Goal: Task Accomplishment & Management: Complete application form

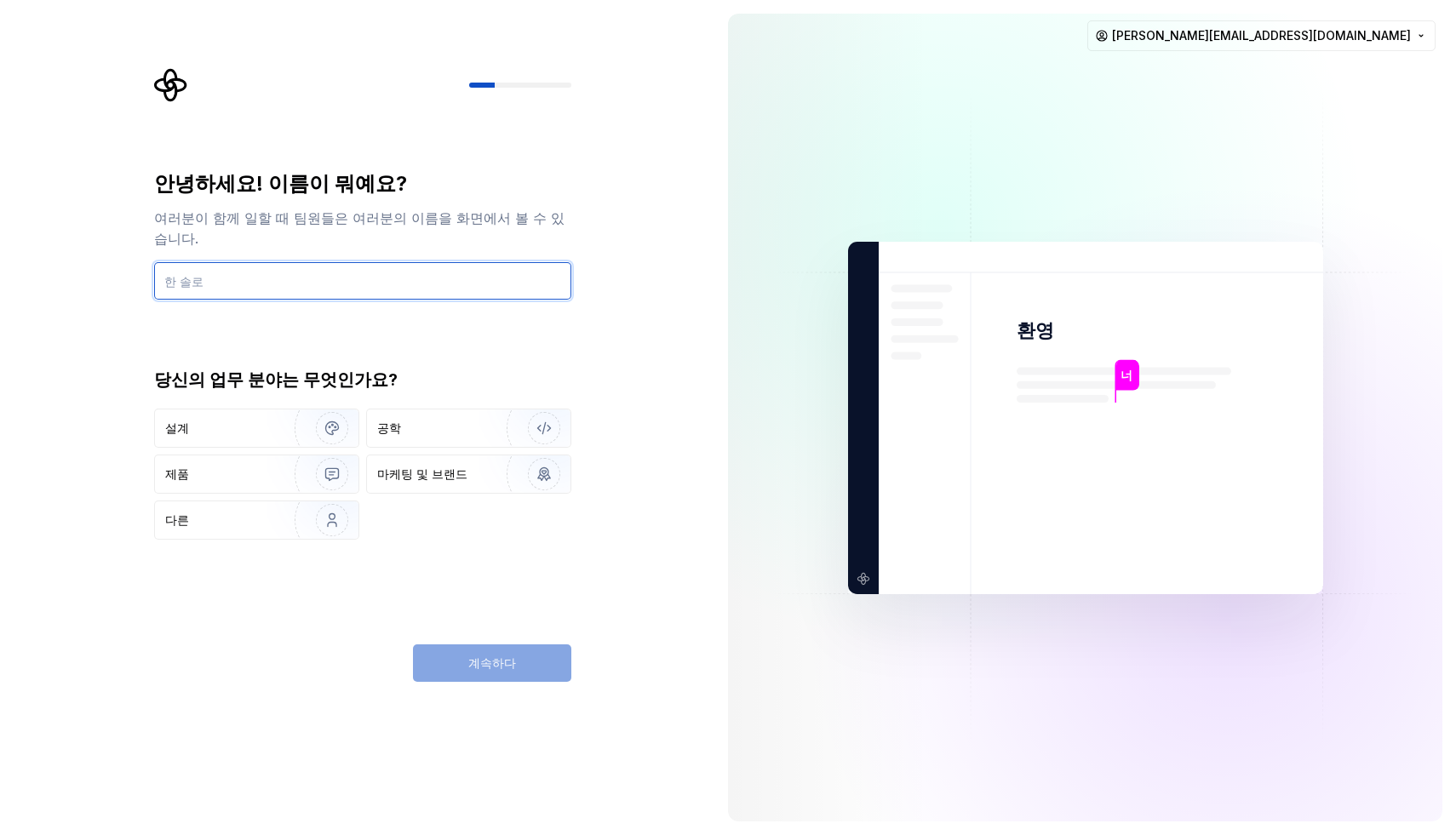
click at [277, 262] on input "text" at bounding box center [362, 281] width 417 height 37
type input "d"
type input "[PERSON_NAME]"
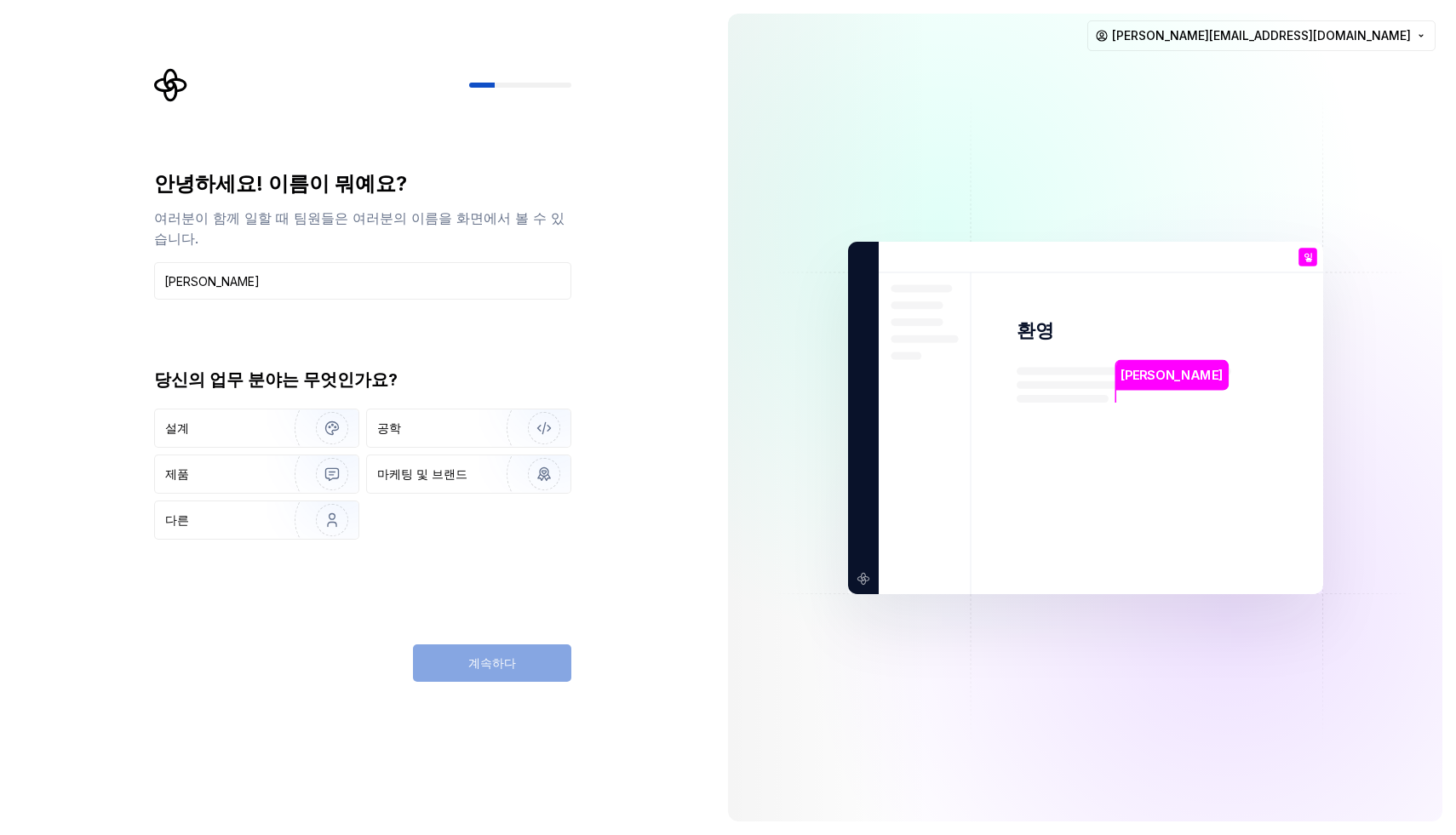
click at [421, 499] on div "설계 공학 제품 마케팅 및 브랜드 다른" at bounding box center [362, 474] width 417 height 131
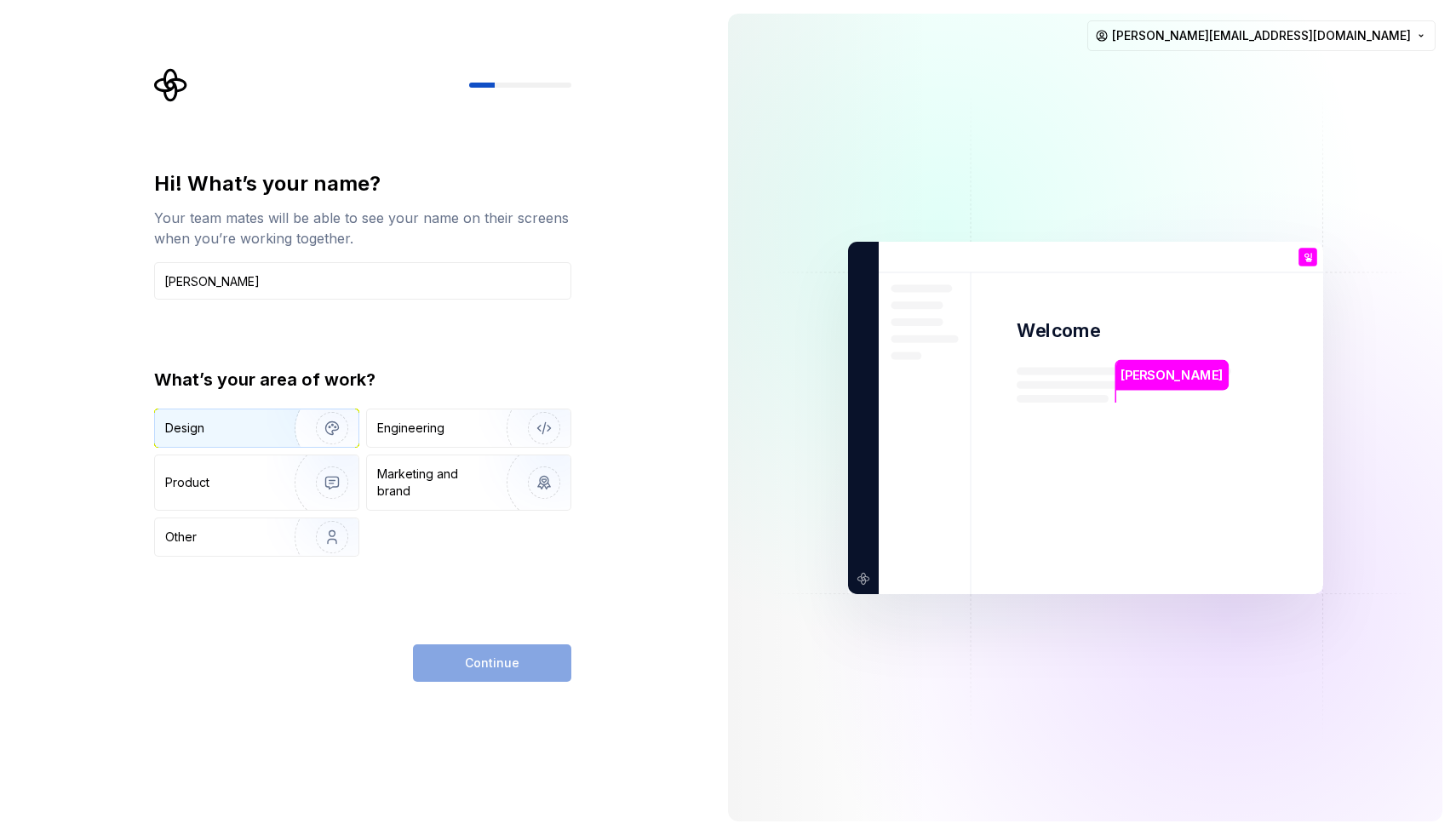
click at [212, 438] on div "Design" at bounding box center [257, 428] width 204 height 37
click at [459, 645] on button "Continue" at bounding box center [493, 663] width 159 height 37
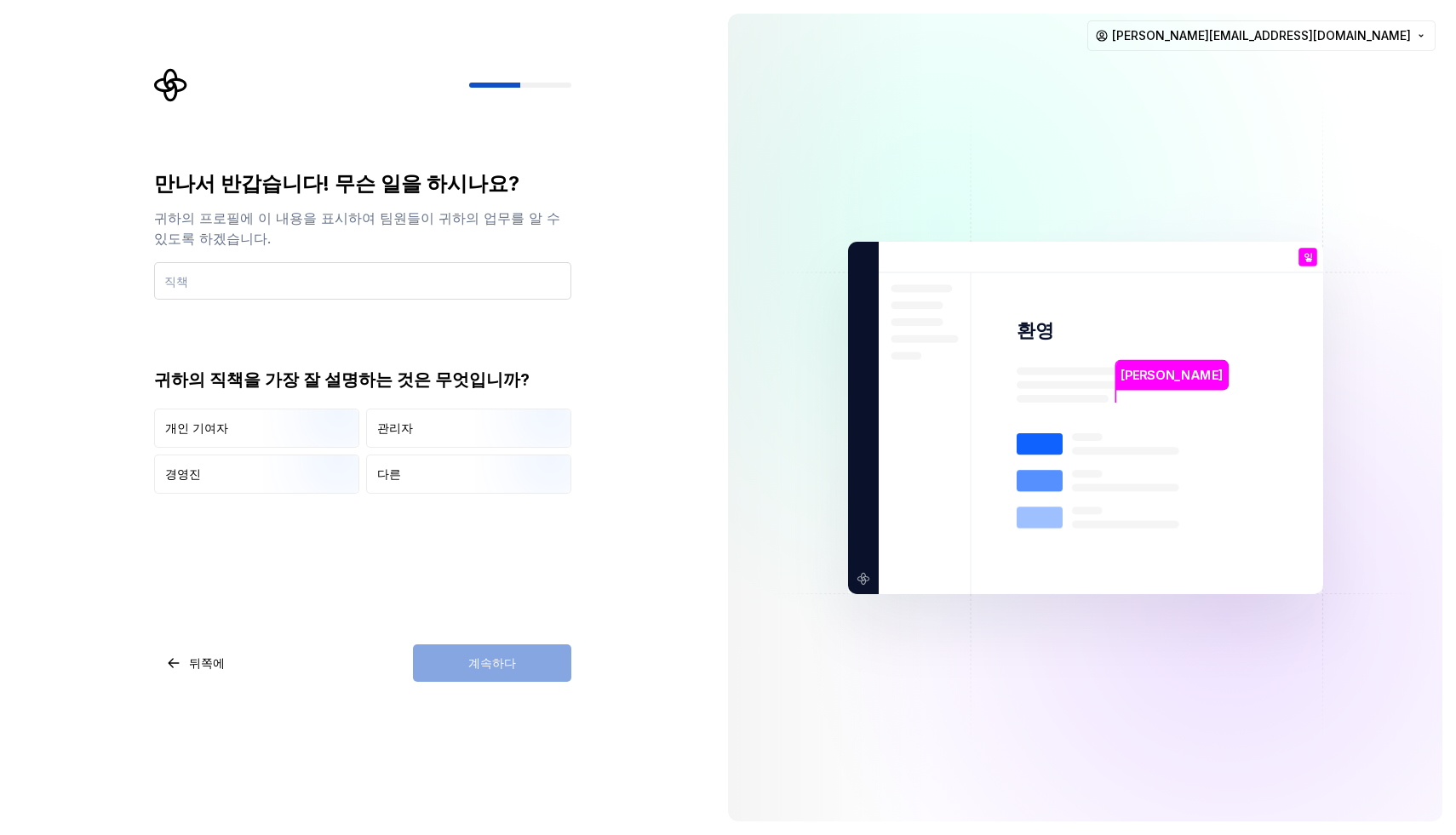
click at [304, 276] on input "text" at bounding box center [362, 281] width 417 height 37
type input "ㅇ"
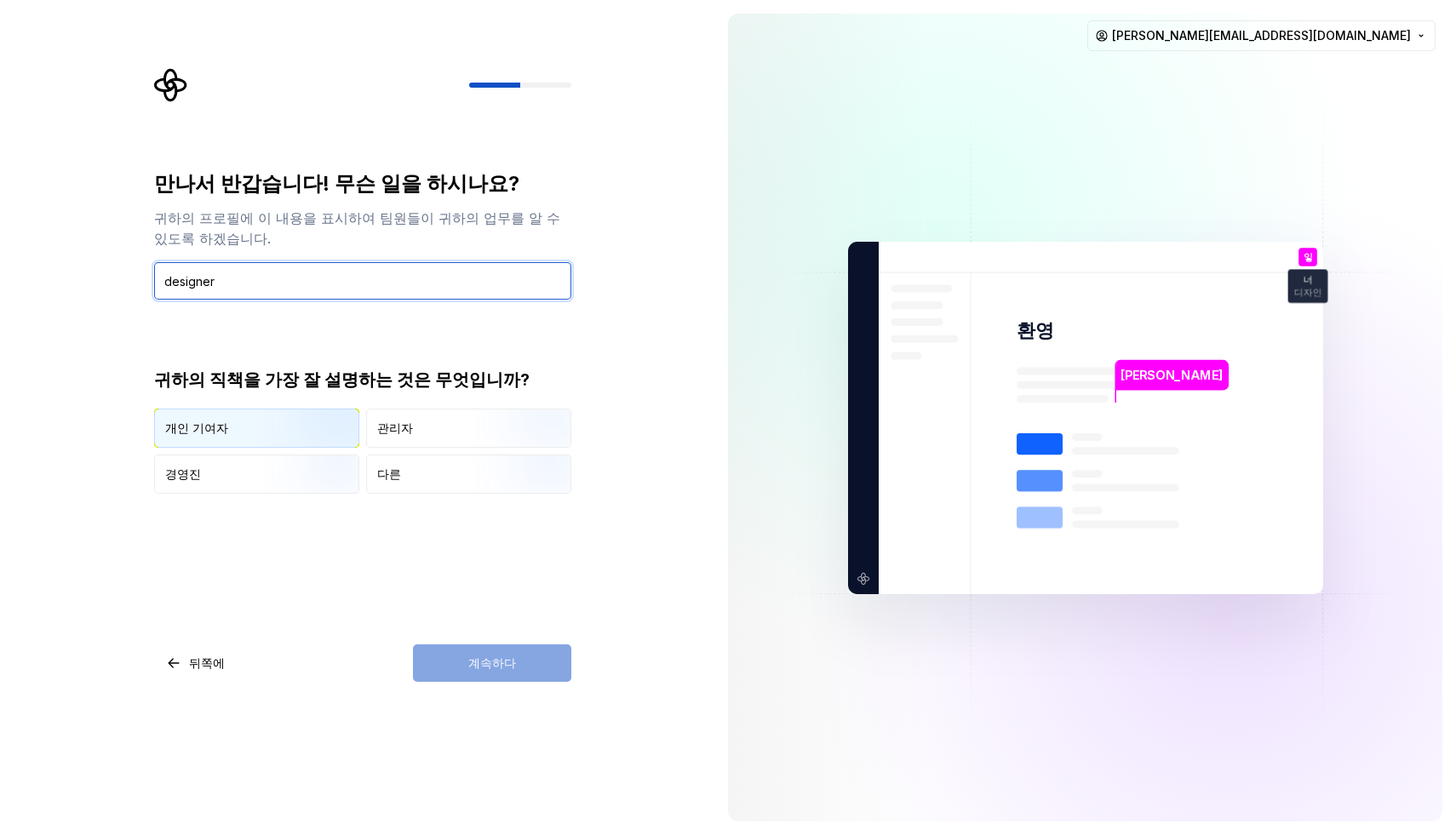
type input "designer"
click at [259, 439] on div "개인 기여자" at bounding box center [257, 428] width 204 height 37
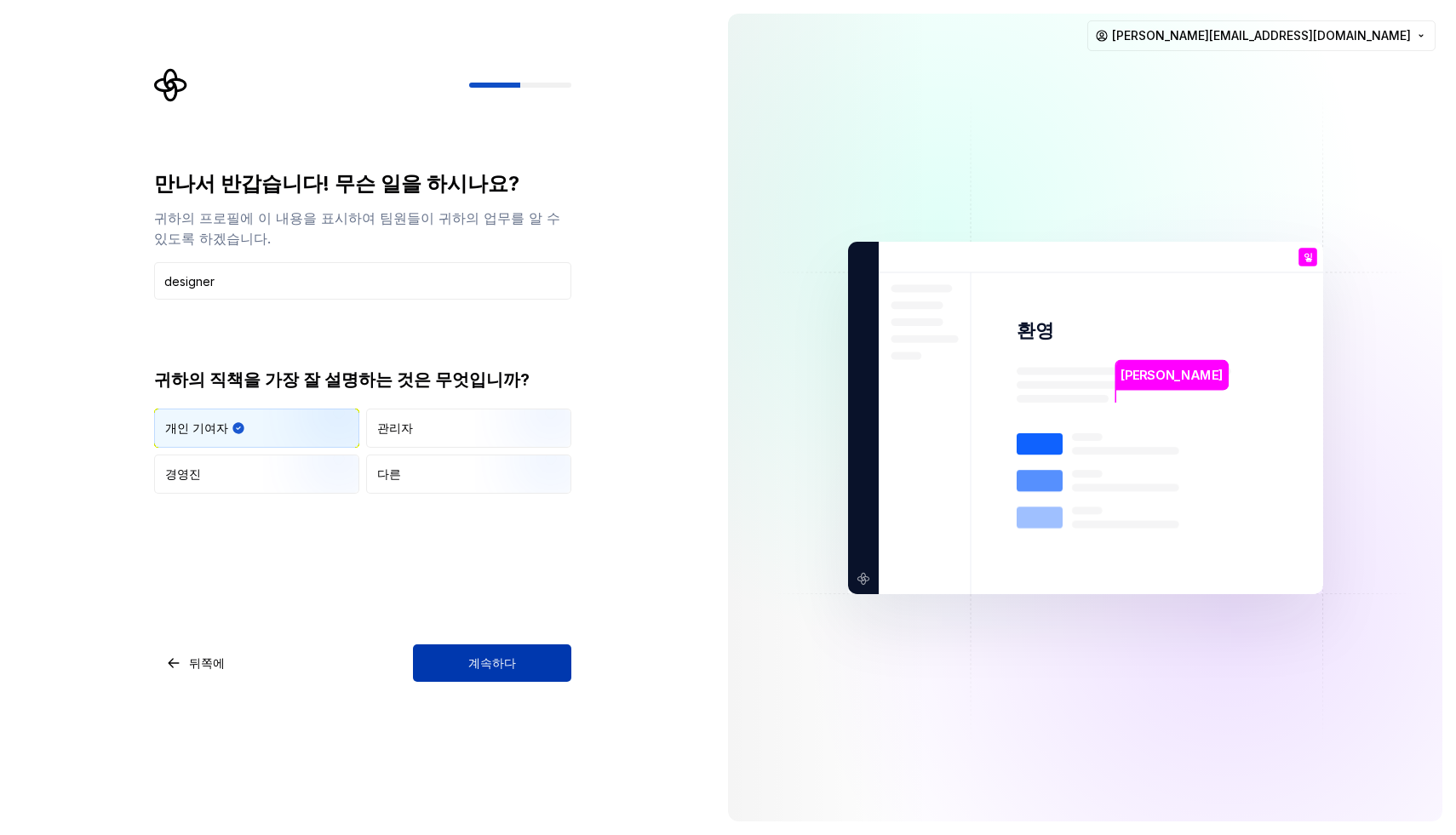
click at [471, 646] on button "계속하다" at bounding box center [493, 663] width 159 height 37
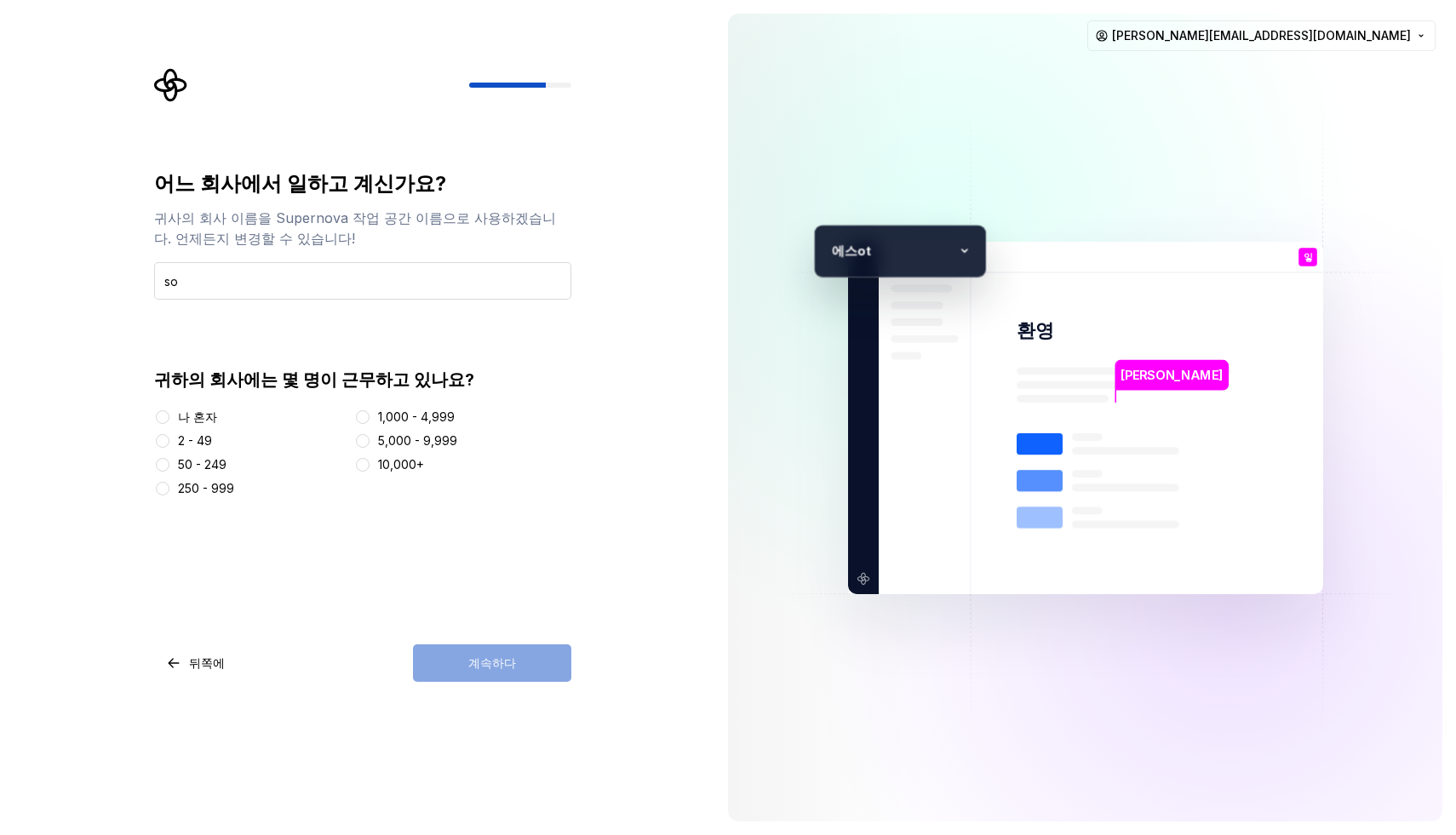
type input "s"
type input "소타텍코리아"
click at [189, 444] on font "2 - 49" at bounding box center [195, 441] width 34 height 15
click at [169, 444] on button "2 - 49" at bounding box center [163, 441] width 14 height 14
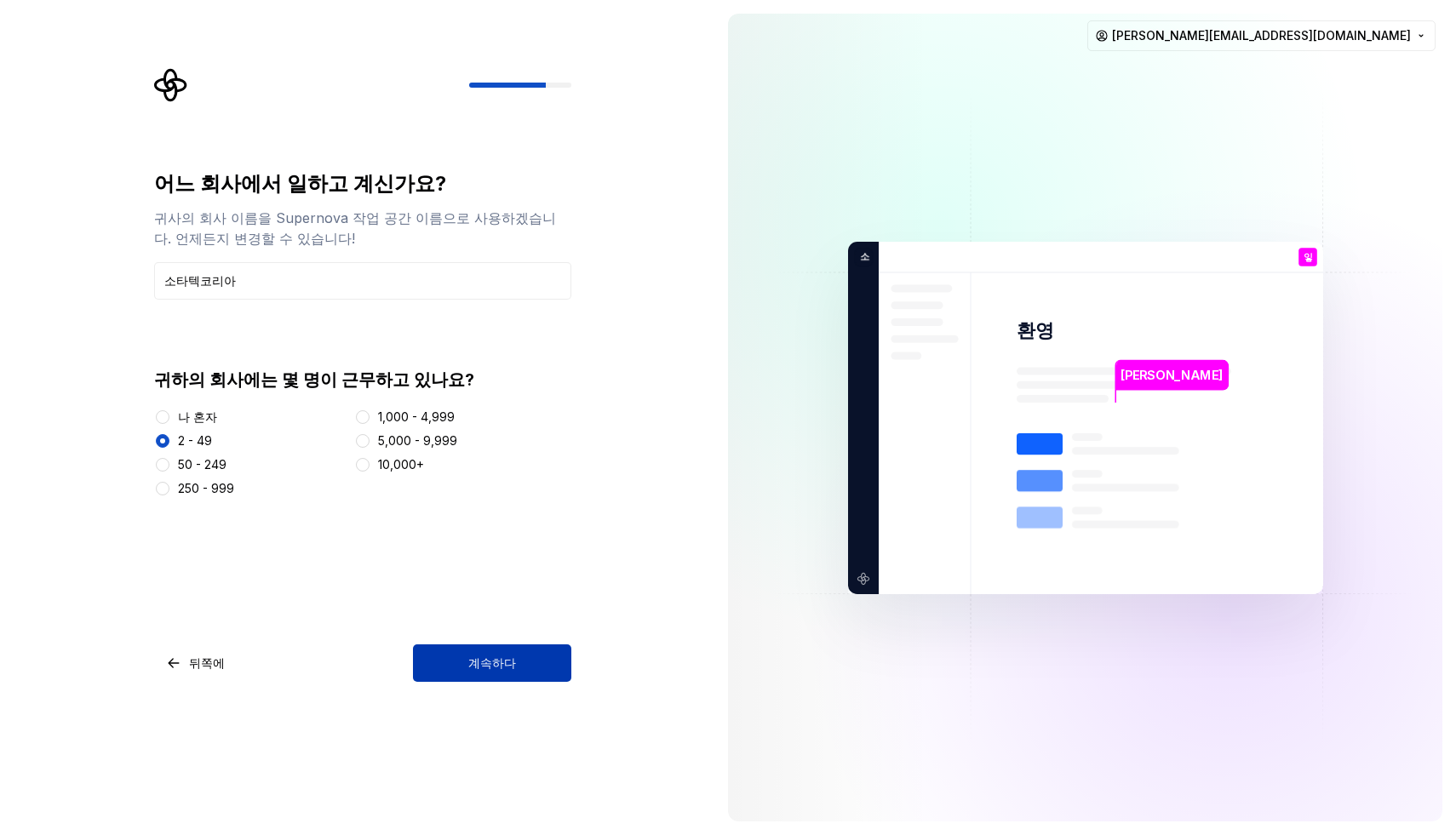
click at [448, 651] on button "계속하다" at bounding box center [493, 663] width 159 height 37
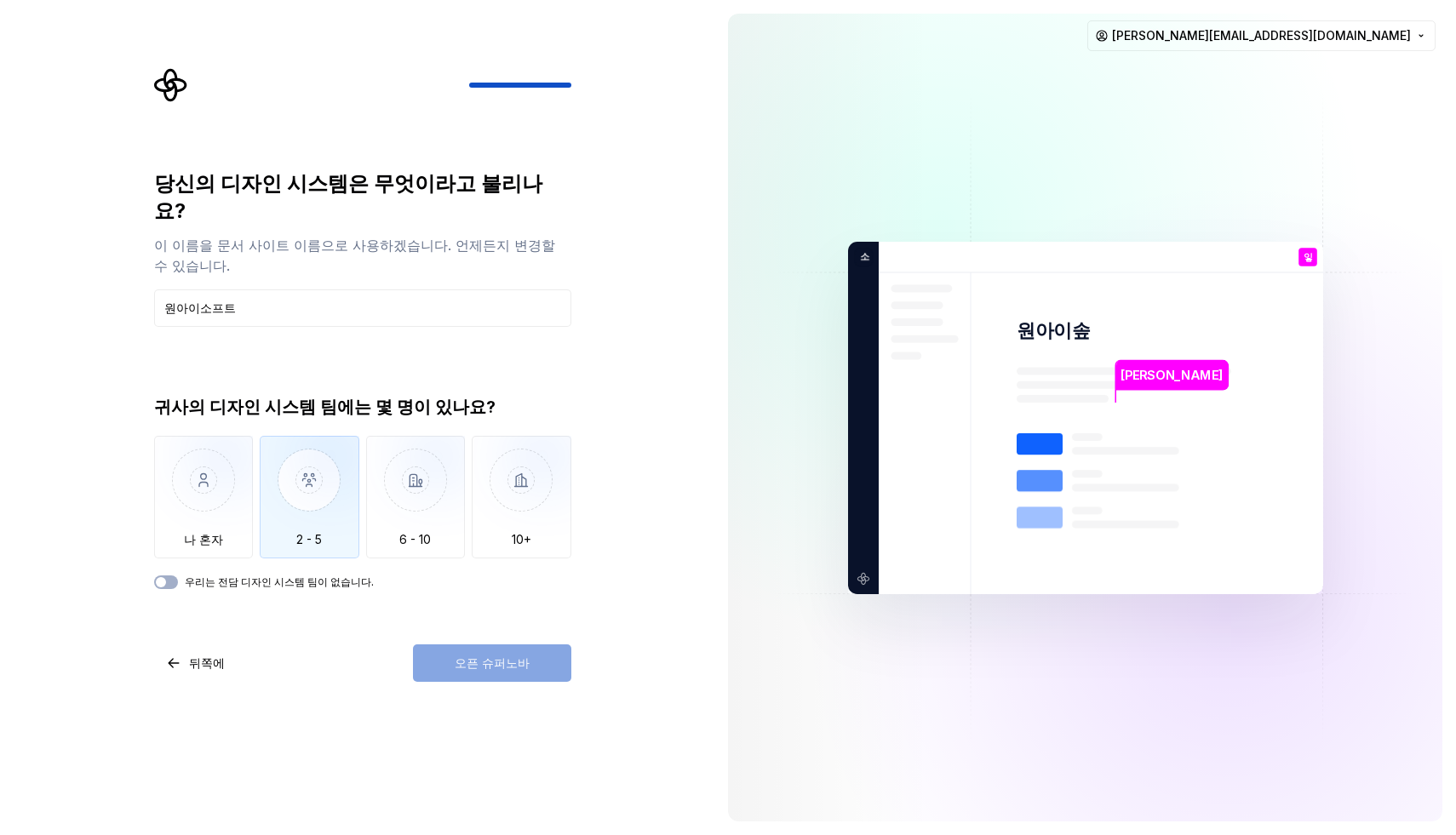
type input "원아이소프트"
click at [301, 487] on img "button" at bounding box center [309, 492] width 100 height 115
click at [307, 576] on font "우리는 전담 디자인 시스템 팀이 없습니다." at bounding box center [279, 581] width 189 height 13
click at [178, 576] on button "우리는 전담 디자인 시스템 팀이 없습니다." at bounding box center [165, 582] width 23 height 14
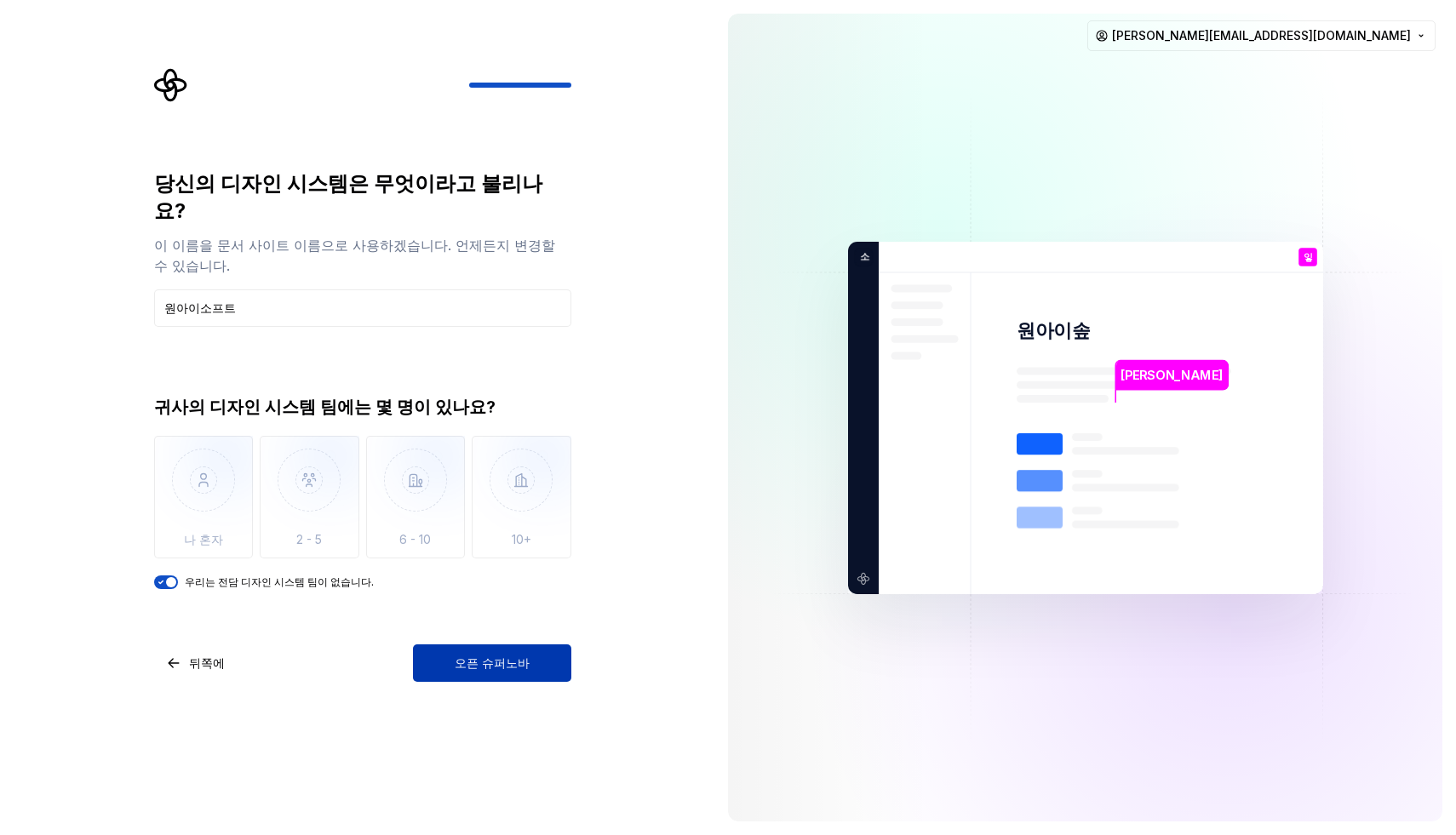
click at [487, 670] on font "오픈 슈퍼노바" at bounding box center [492, 663] width 75 height 15
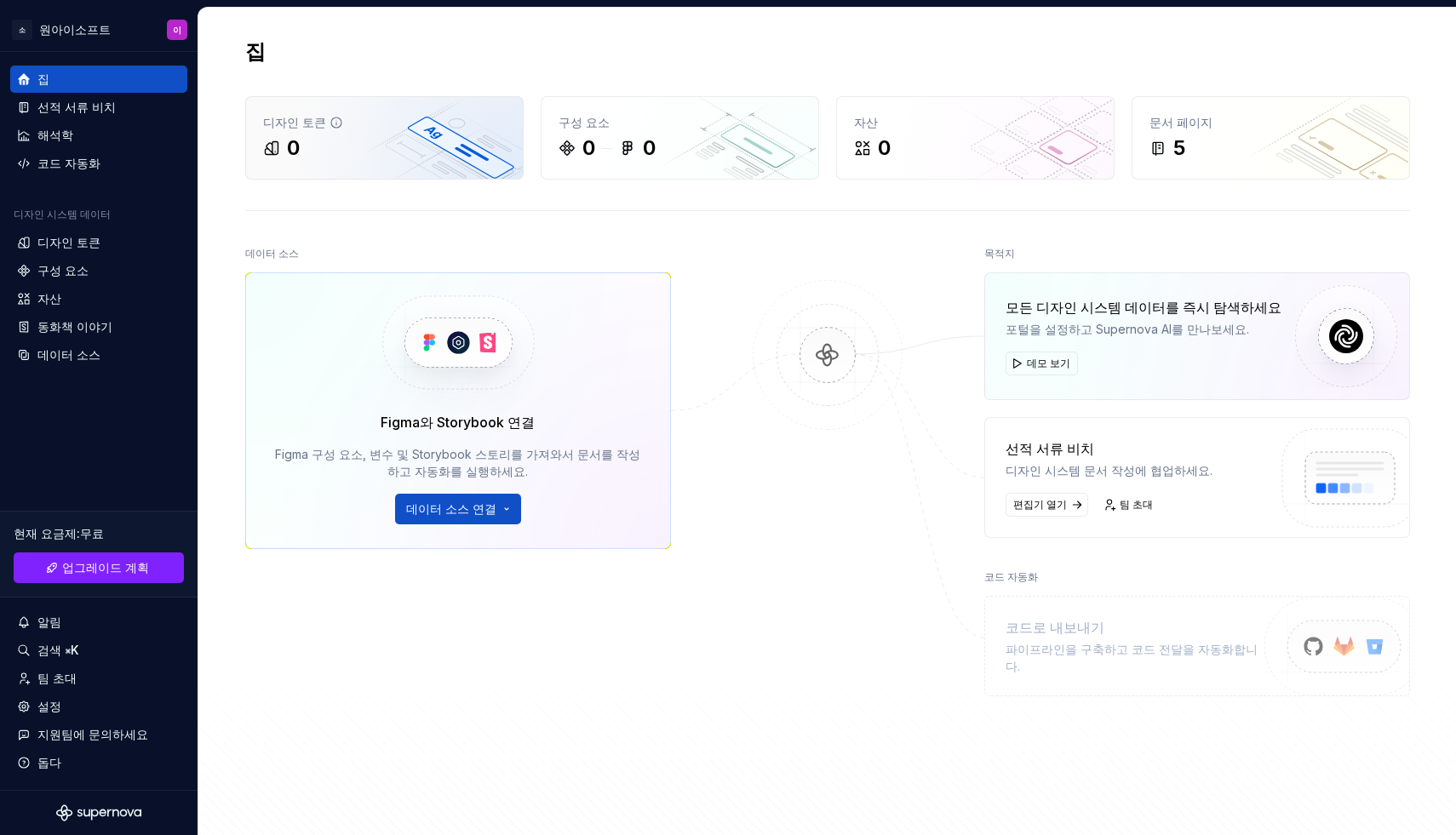
click at [336, 148] on div "0" at bounding box center [385, 148] width 243 height 27
click at [185, 51] on button "사이드바 접기" at bounding box center [185, 52] width 23 height 23
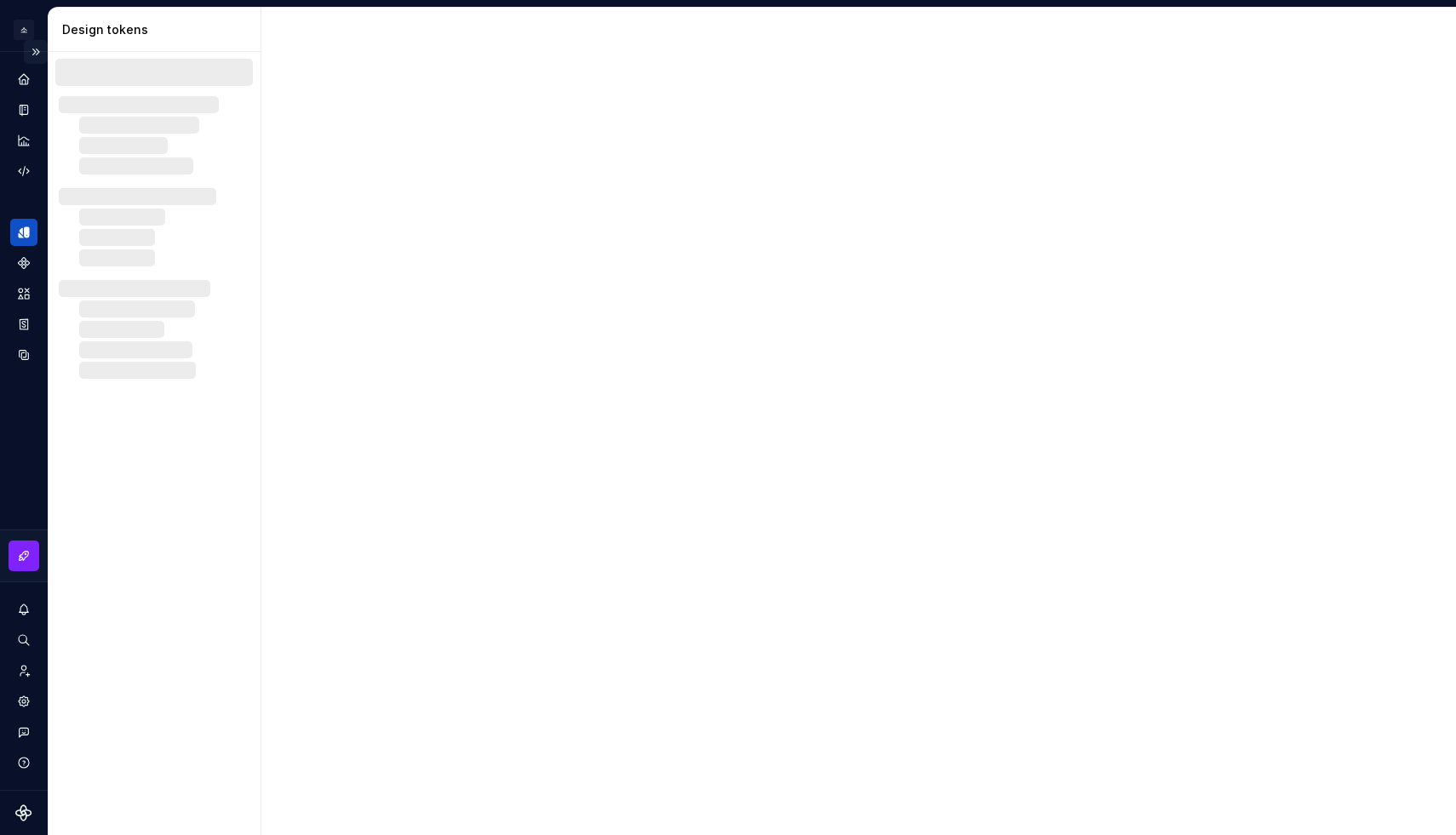
click at [34, 51] on button "Expand sidebar" at bounding box center [35, 52] width 23 height 23
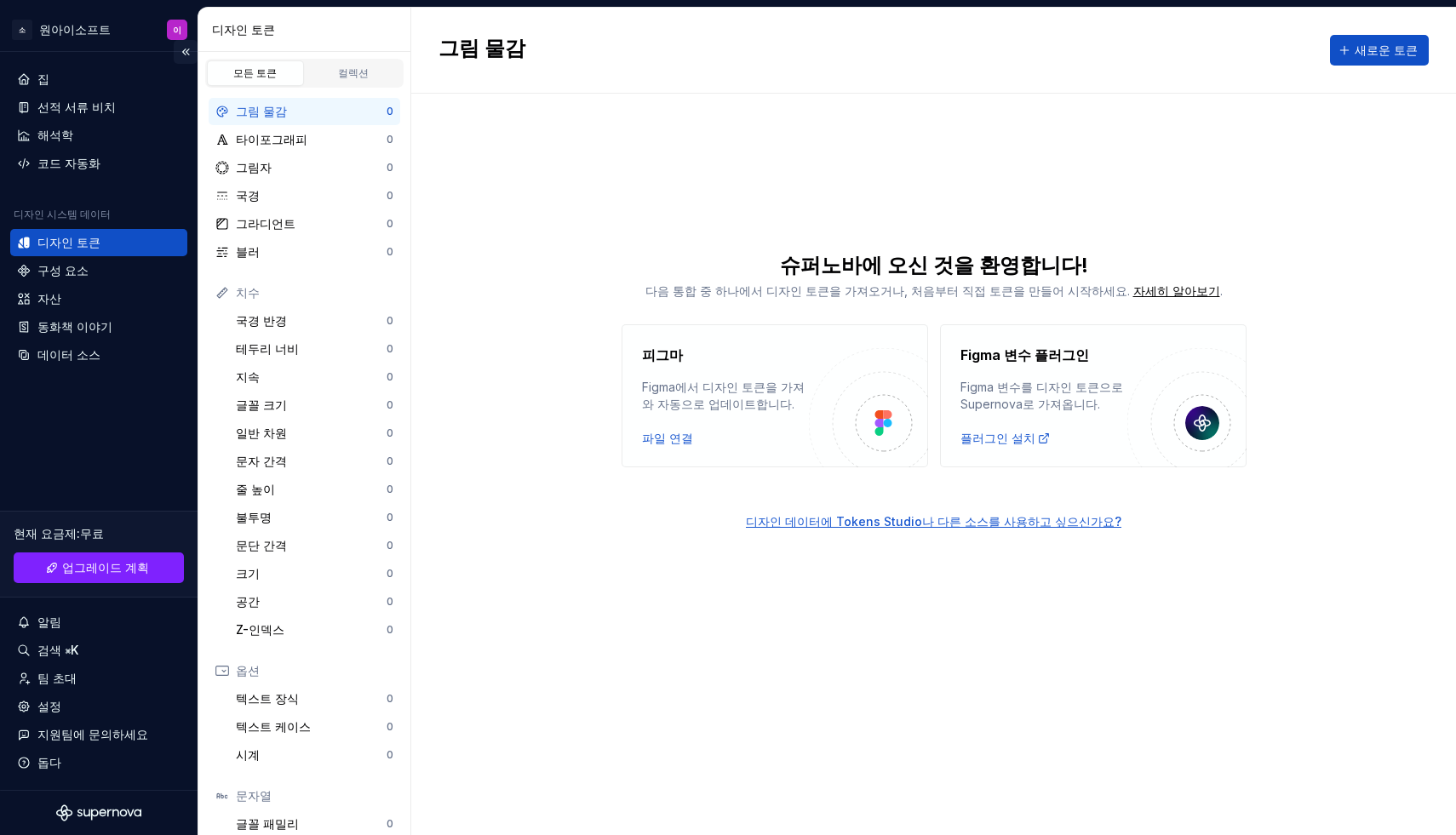
click at [184, 56] on button "Collapse sidebar" at bounding box center [185, 52] width 23 height 23
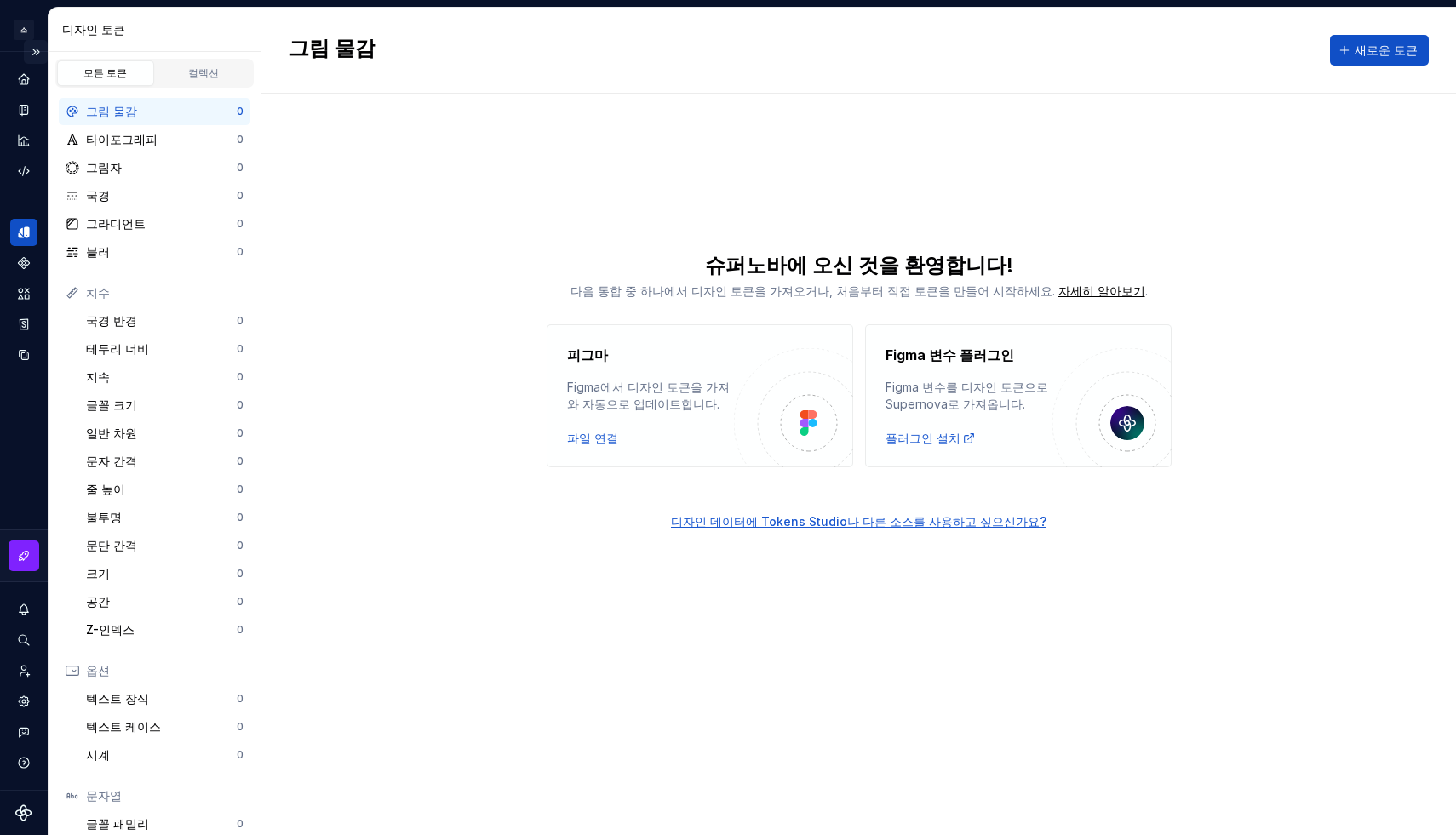
click at [43, 53] on button "Expand sidebar" at bounding box center [35, 52] width 23 height 23
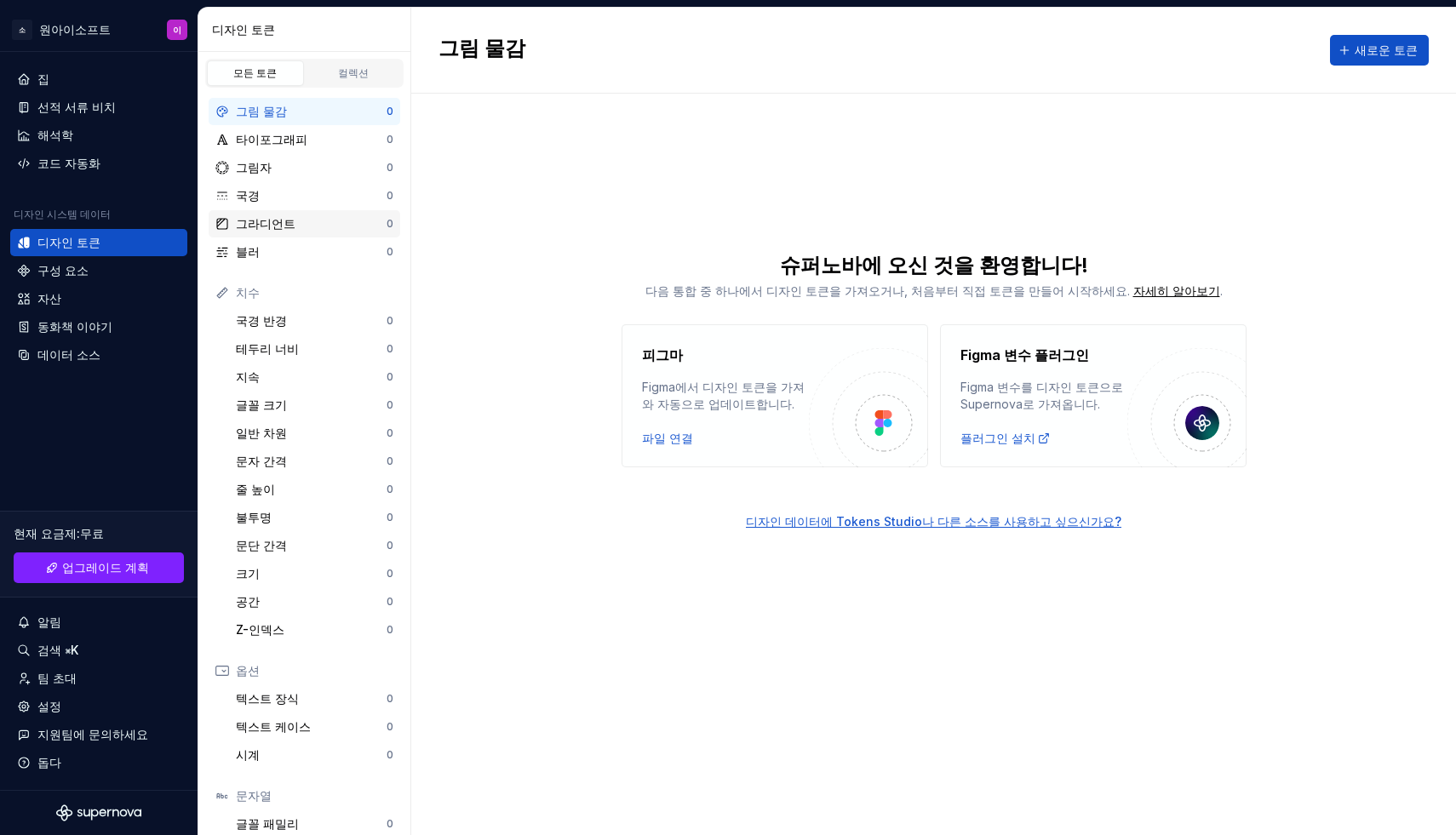
click at [258, 218] on font "그라디언트" at bounding box center [265, 223] width 60 height 15
click at [260, 160] on font "그림자" at bounding box center [254, 167] width 36 height 17
click at [263, 147] on font "타이포그래피" at bounding box center [271, 139] width 71 height 17
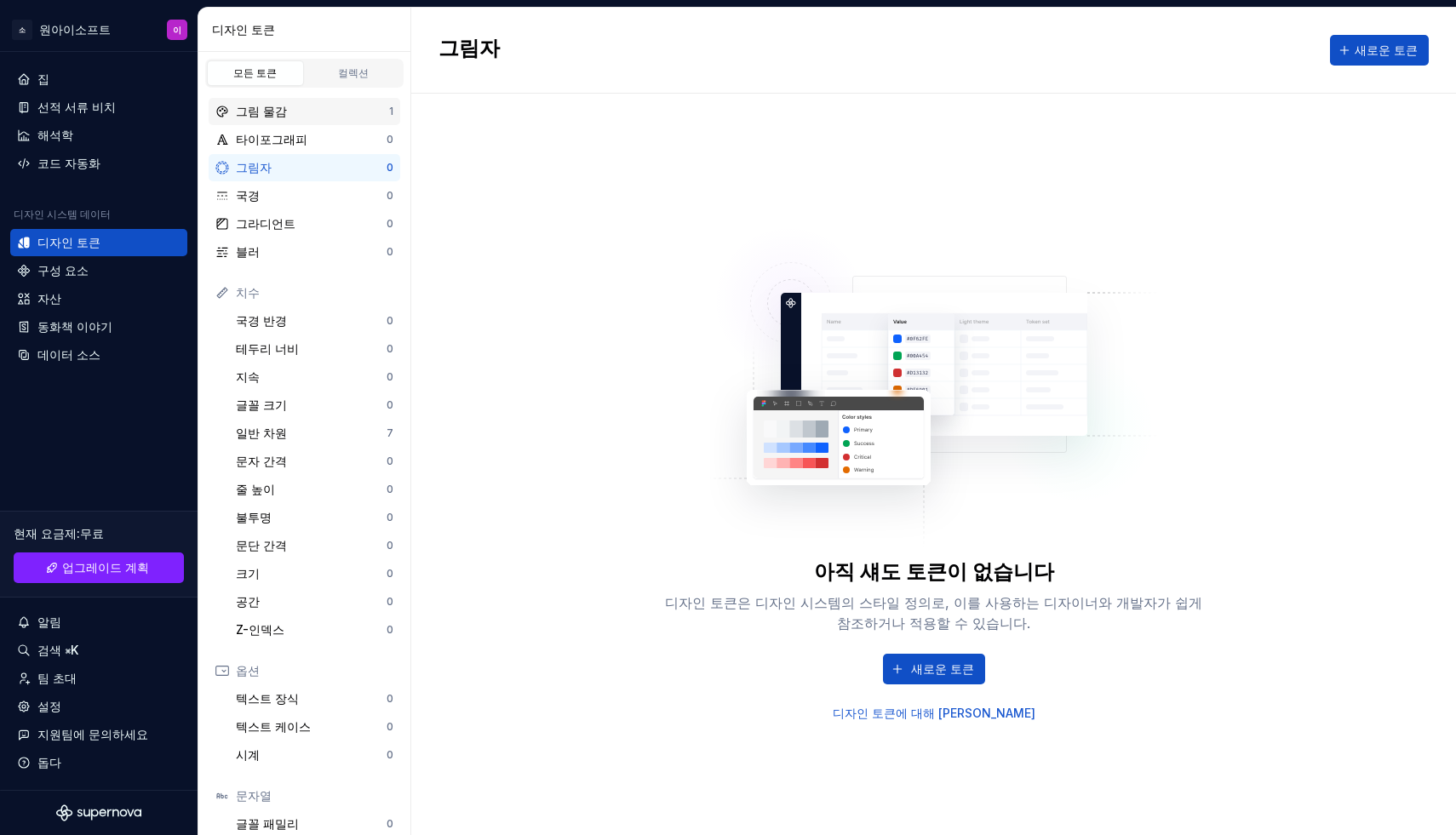
click at [258, 110] on font "그림 물감" at bounding box center [261, 111] width 51 height 15
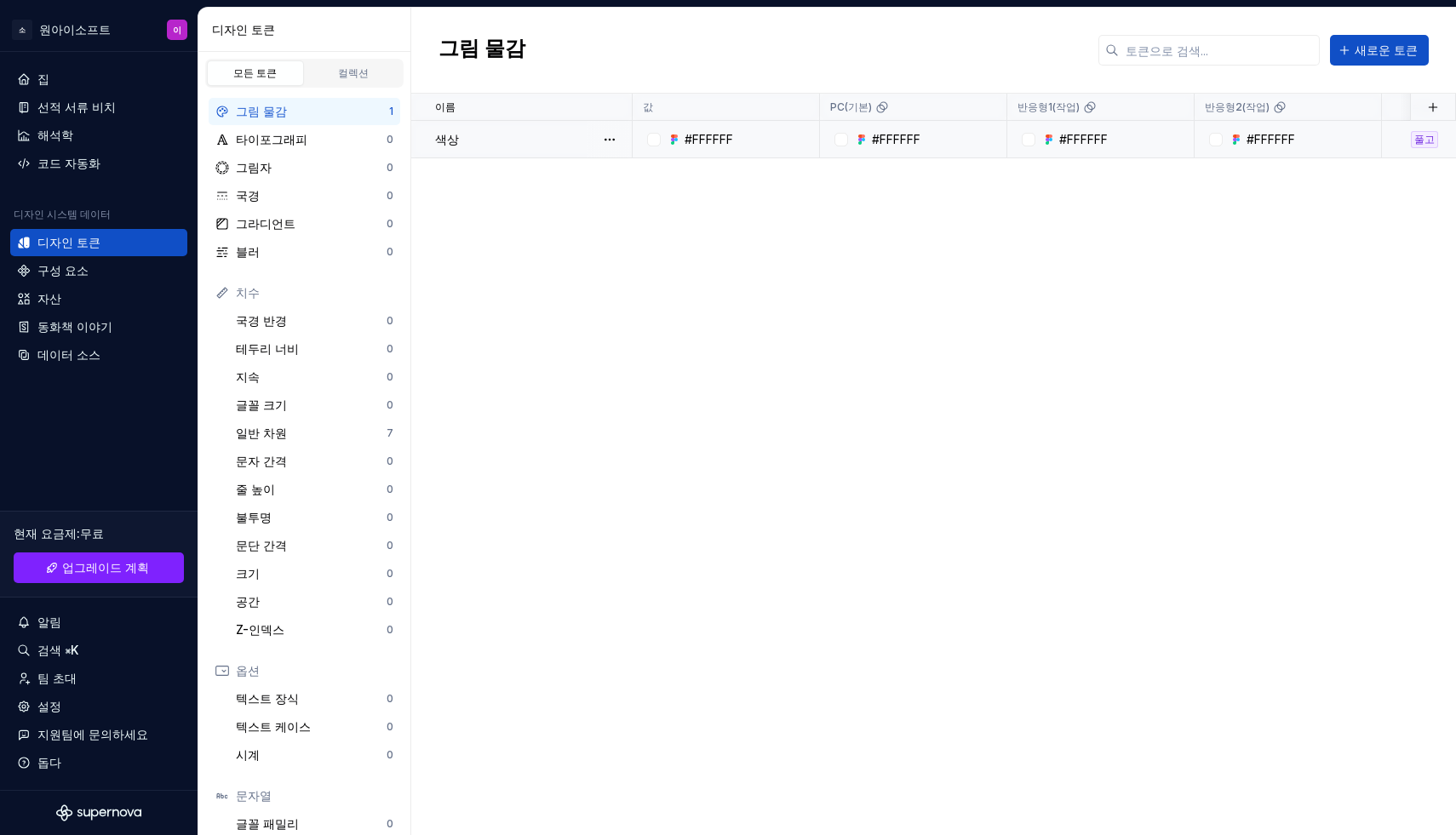
click at [824, 147] on div "#FFFFFF" at bounding box center [913, 139] width 185 height 17
click at [678, 217] on div "이름 값 PC(기본) 반응형1(작업) 반응형2(작업) 수집 어두운 토큰 세트 설명 마지막 업데이트 색상 #FFFFFF #FFFFFF #FFFF…" at bounding box center [933, 464] width 1045 height 741
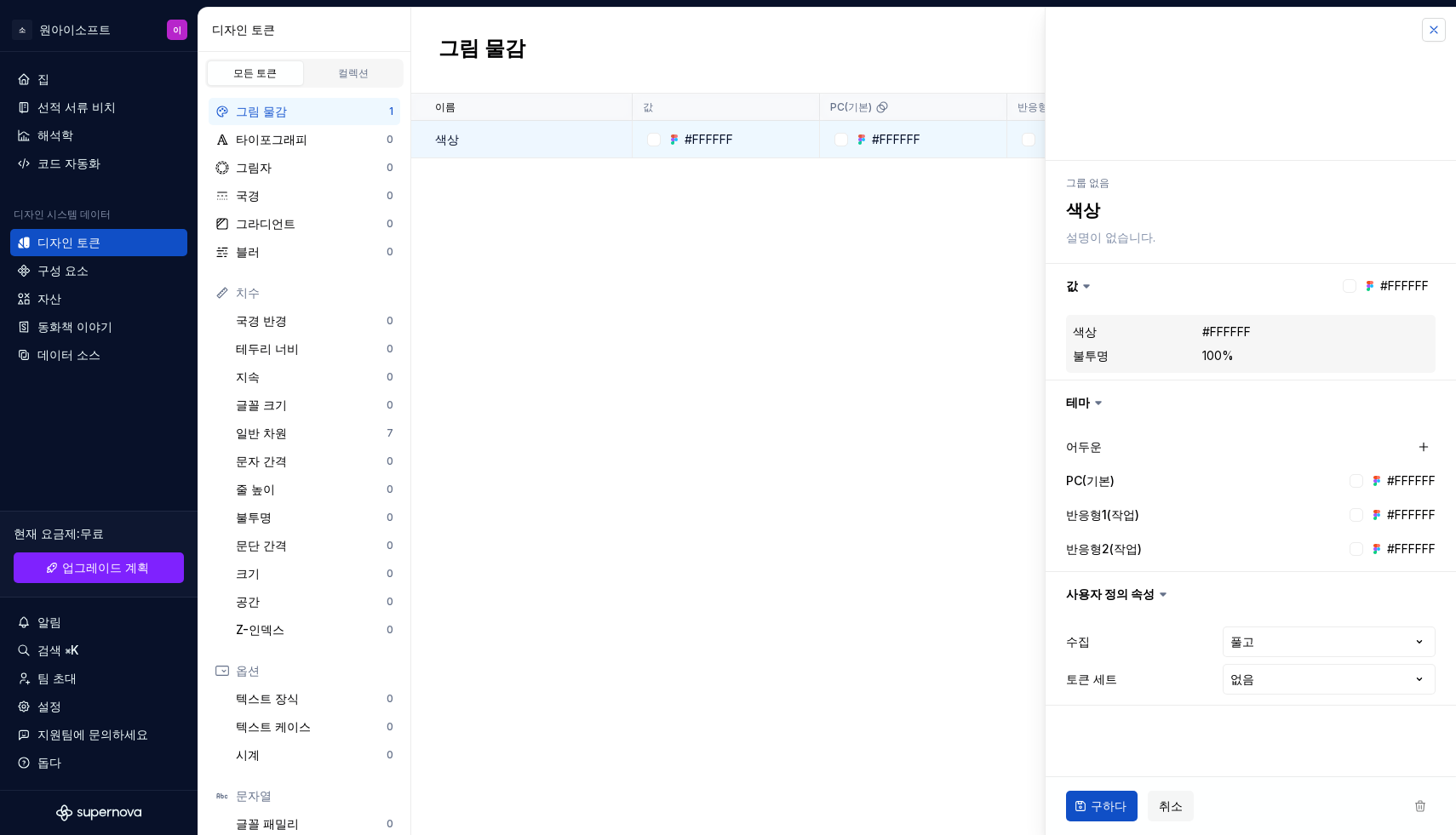
type textarea "*"
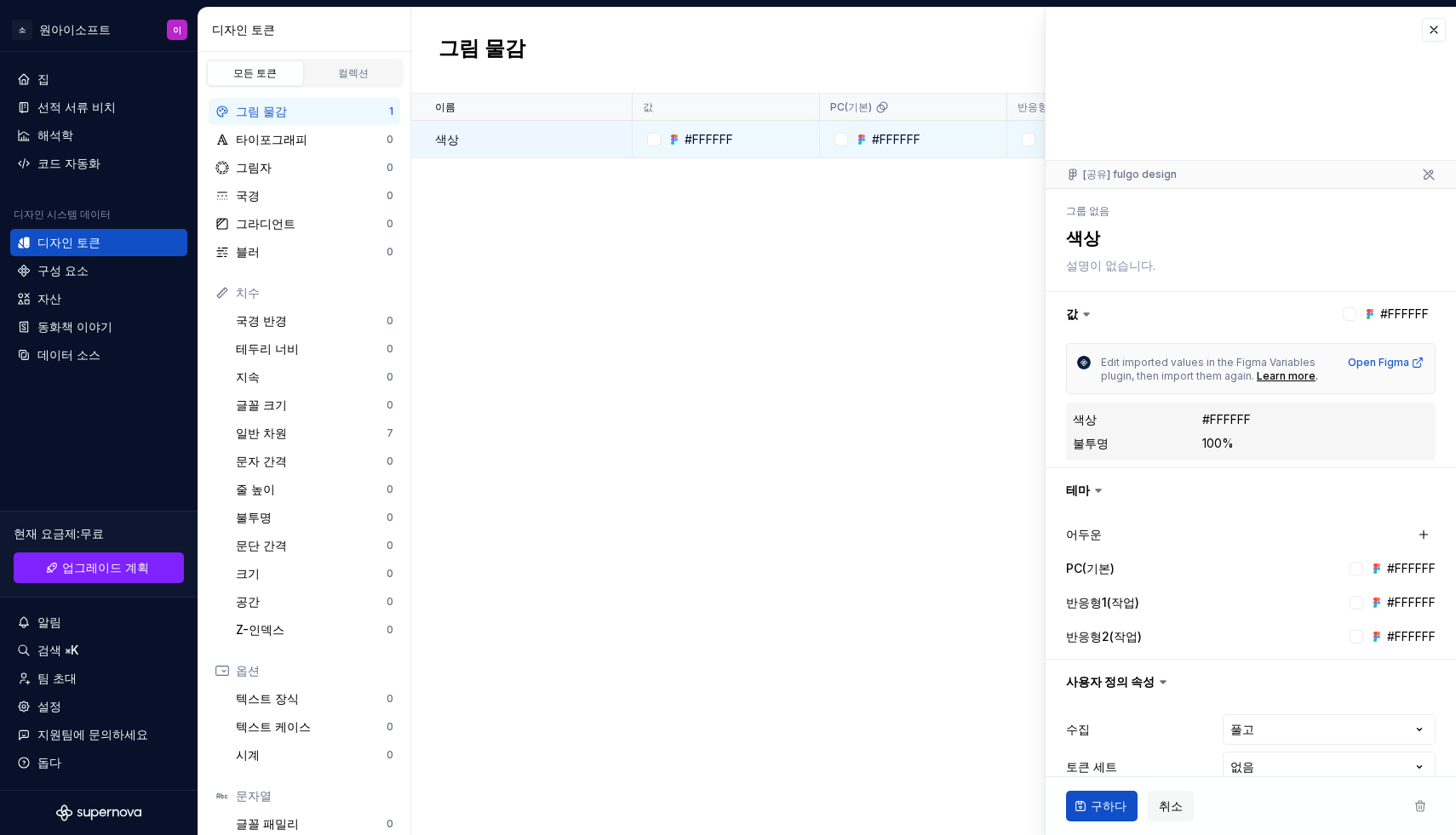
click at [1435, 33] on div at bounding box center [1250, 84] width 410 height 154
click at [1422, 28] on button "button" at bounding box center [1433, 29] width 23 height 23
